Goal: Task Accomplishment & Management: Manage account settings

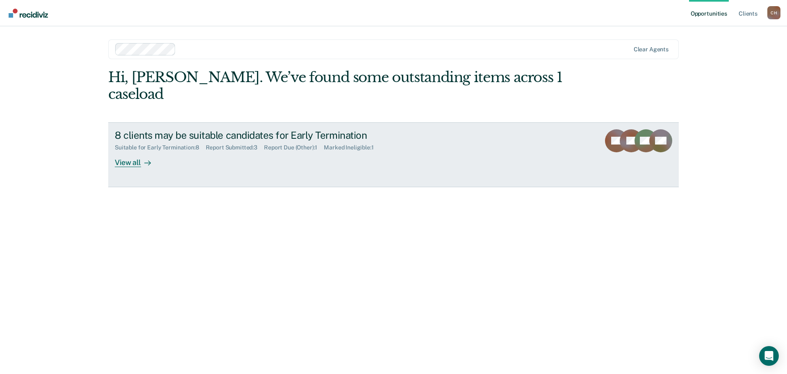
click at [126, 151] on div "View all" at bounding box center [138, 159] width 46 height 16
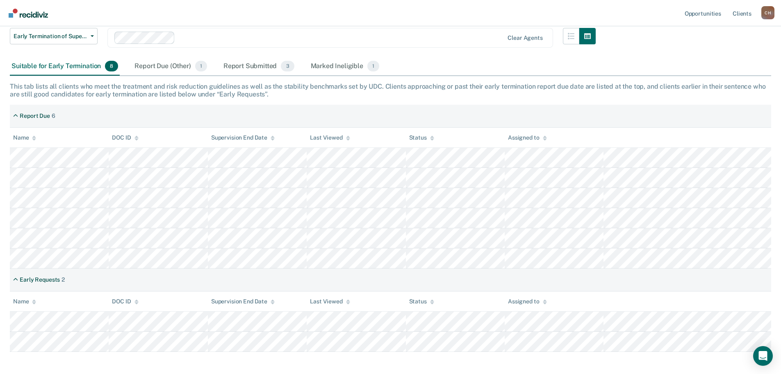
scroll to position [119, 0]
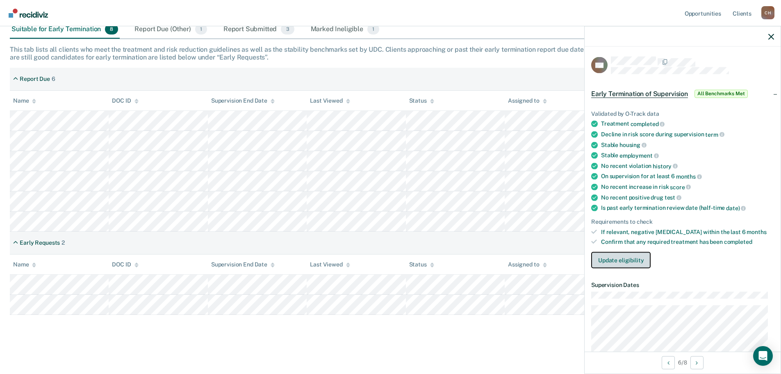
click at [637, 260] on button "Update eligibility" at bounding box center [620, 260] width 59 height 16
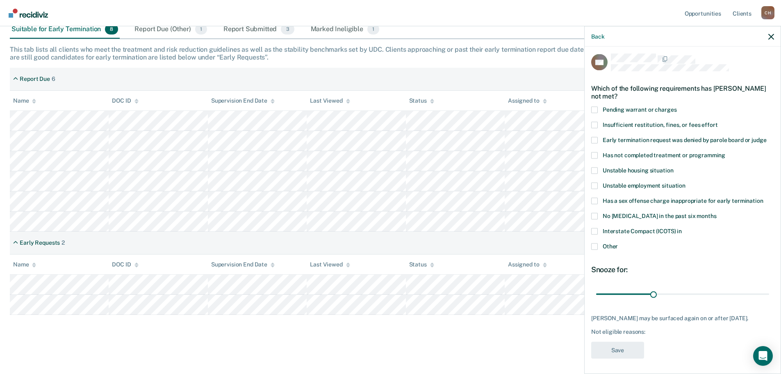
scroll to position [3, 0]
drag, startPoint x: 655, startPoint y: 293, endPoint x: 762, endPoint y: 297, distance: 107.1
type input "90"
click at [762, 297] on input "range" at bounding box center [682, 293] width 173 height 14
click at [595, 245] on span at bounding box center [594, 245] width 7 height 7
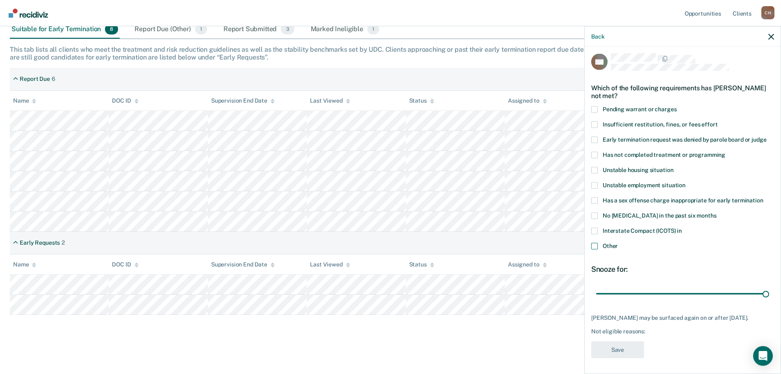
click at [618, 242] on input "Other" at bounding box center [618, 242] width 0 height 0
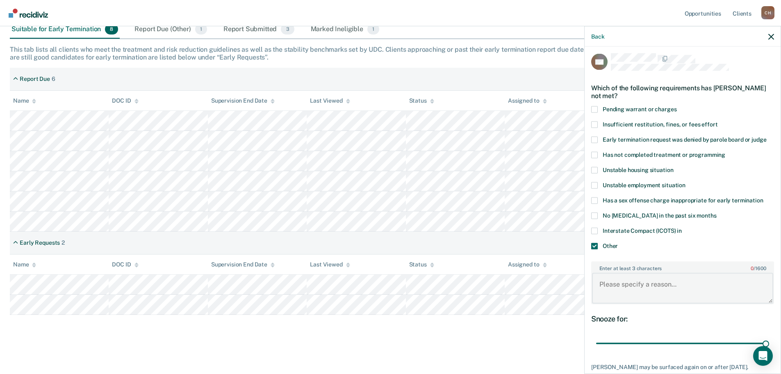
click at [632, 287] on textarea "Enter at least 3 characters 0 / 1600" at bounding box center [682, 288] width 181 height 30
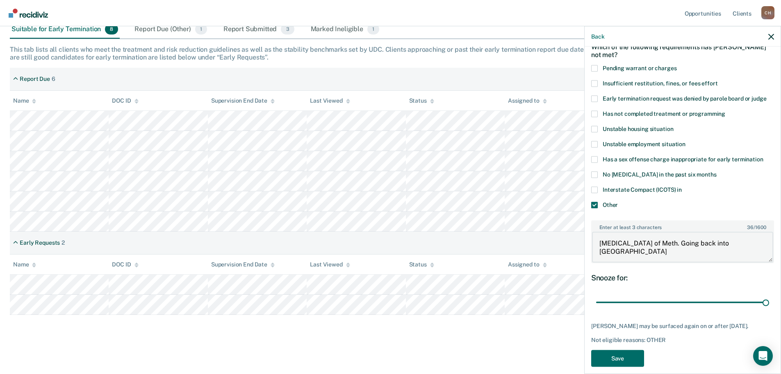
scroll to position [60, 0]
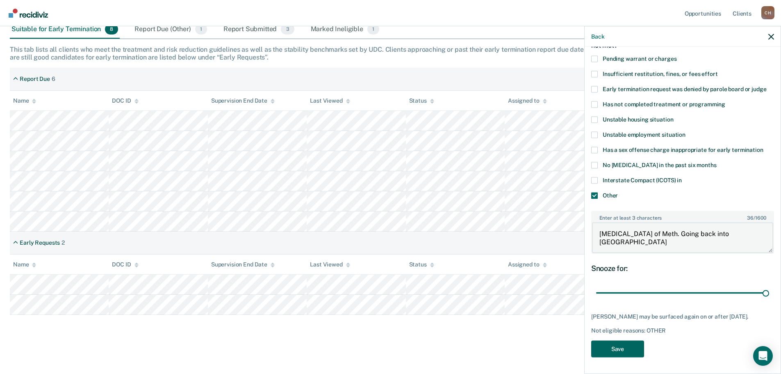
type textarea "[MEDICAL_DATA] of Meth. Going back into [GEOGRAPHIC_DATA]"
click at [619, 346] on button "Save" at bounding box center [617, 348] width 53 height 17
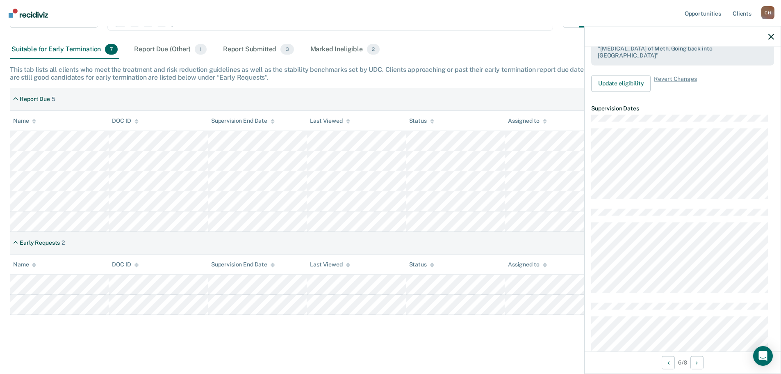
scroll to position [265, 0]
